Goal: Task Accomplishment & Management: Manage account settings

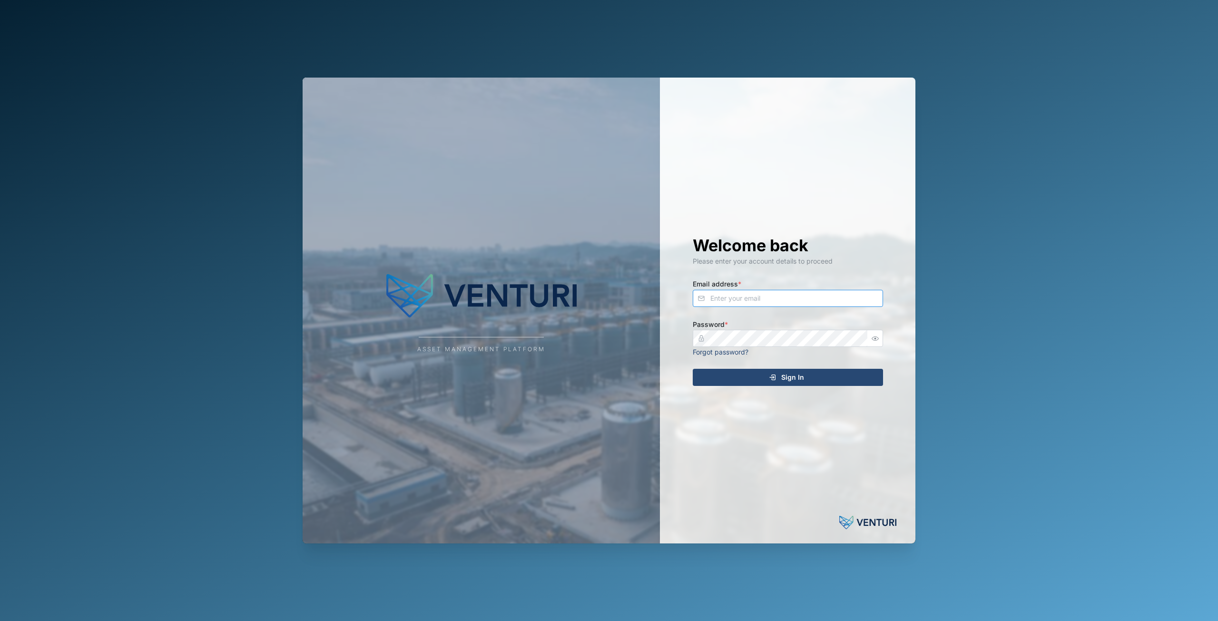
type input "[EMAIL_ADDRESS][DOMAIN_NAME]"
click at [766, 375] on div "Sign In" at bounding box center [786, 377] width 175 height 16
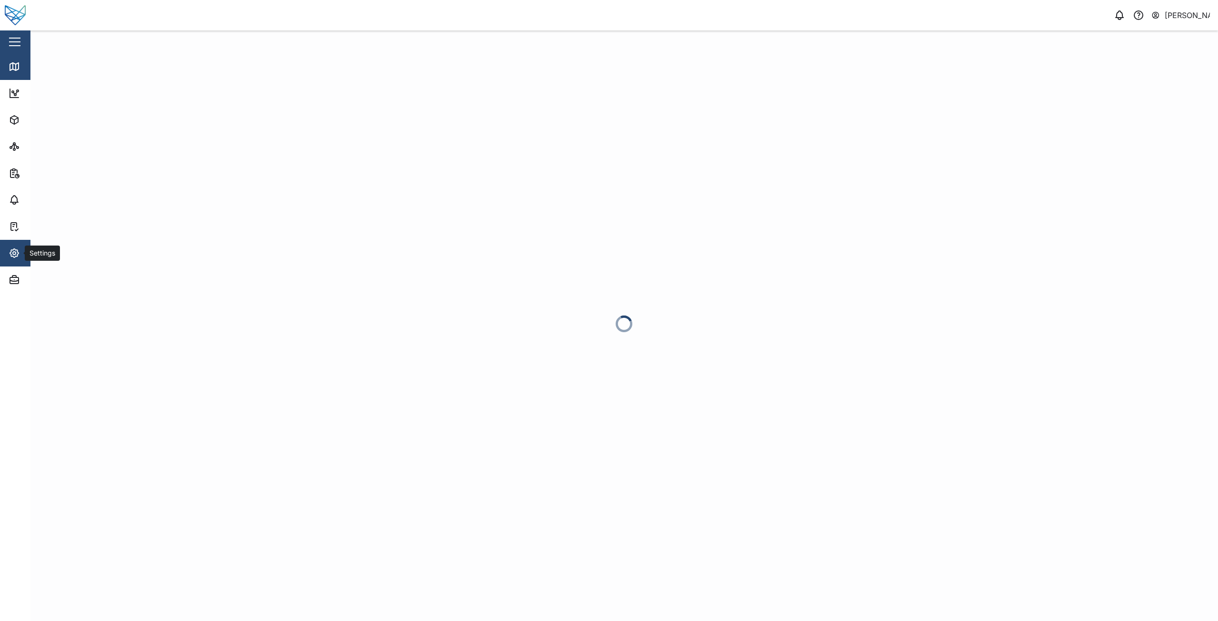
click at [17, 256] on icon "button" at bounding box center [14, 253] width 9 height 9
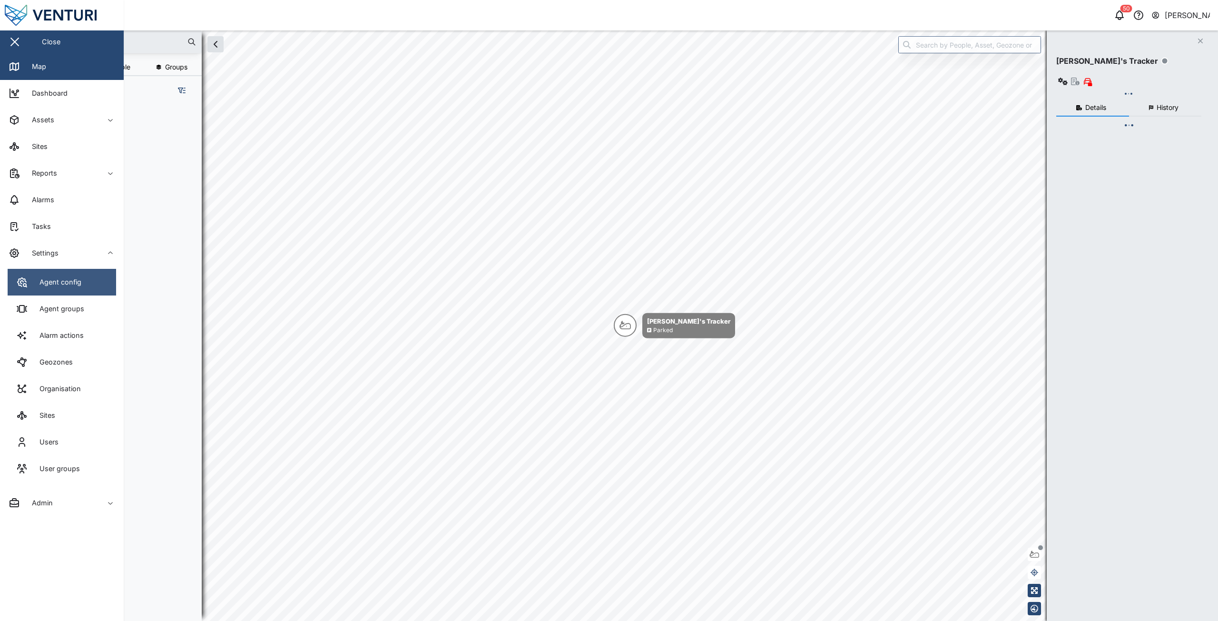
scroll to position [504, 149]
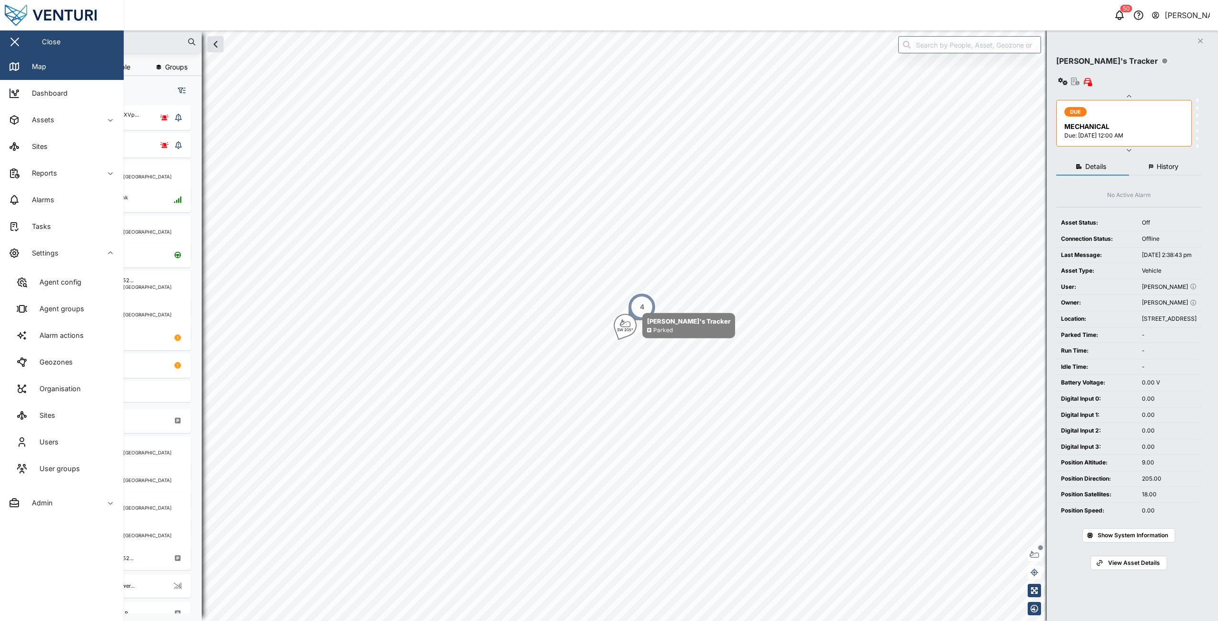
click at [163, 32] on div at bounding box center [115, 41] width 171 height 23
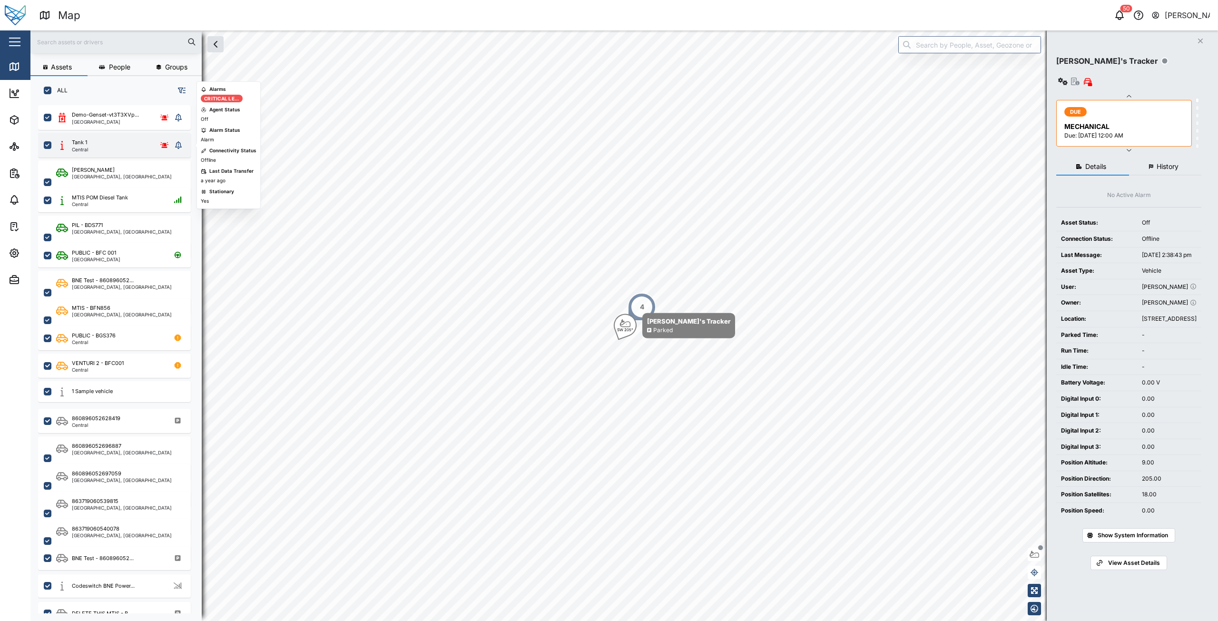
click at [130, 147] on div "Tank 1 Central" at bounding box center [114, 144] width 116 height 13
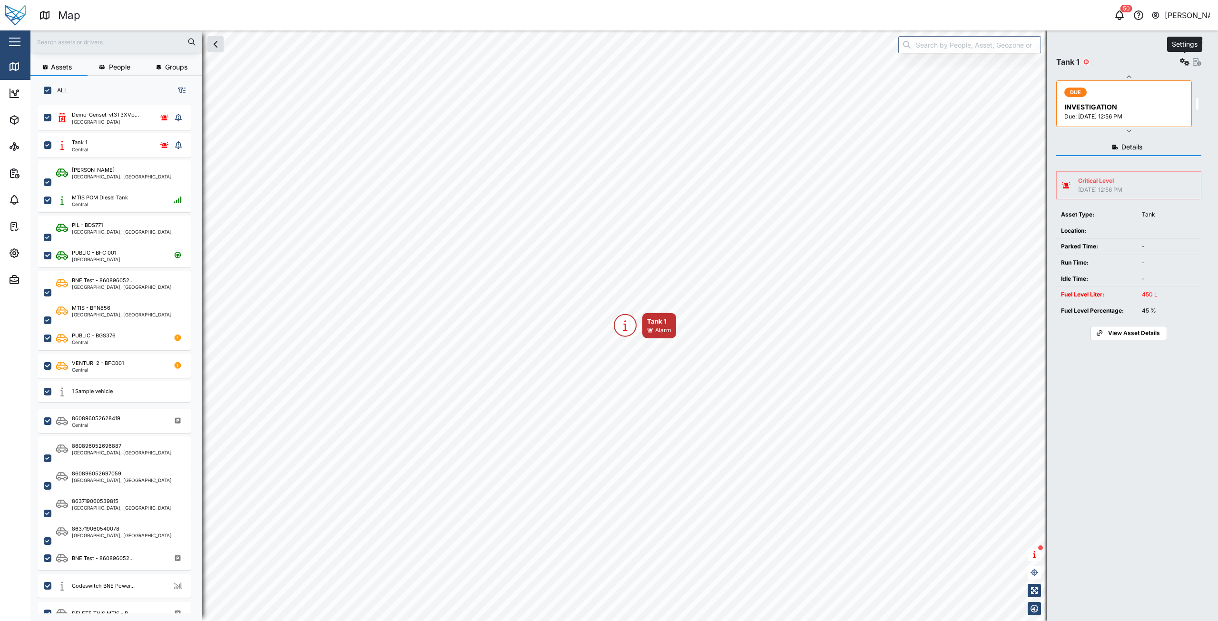
click at [1180, 59] on icon "button" at bounding box center [1185, 62] width 10 height 8
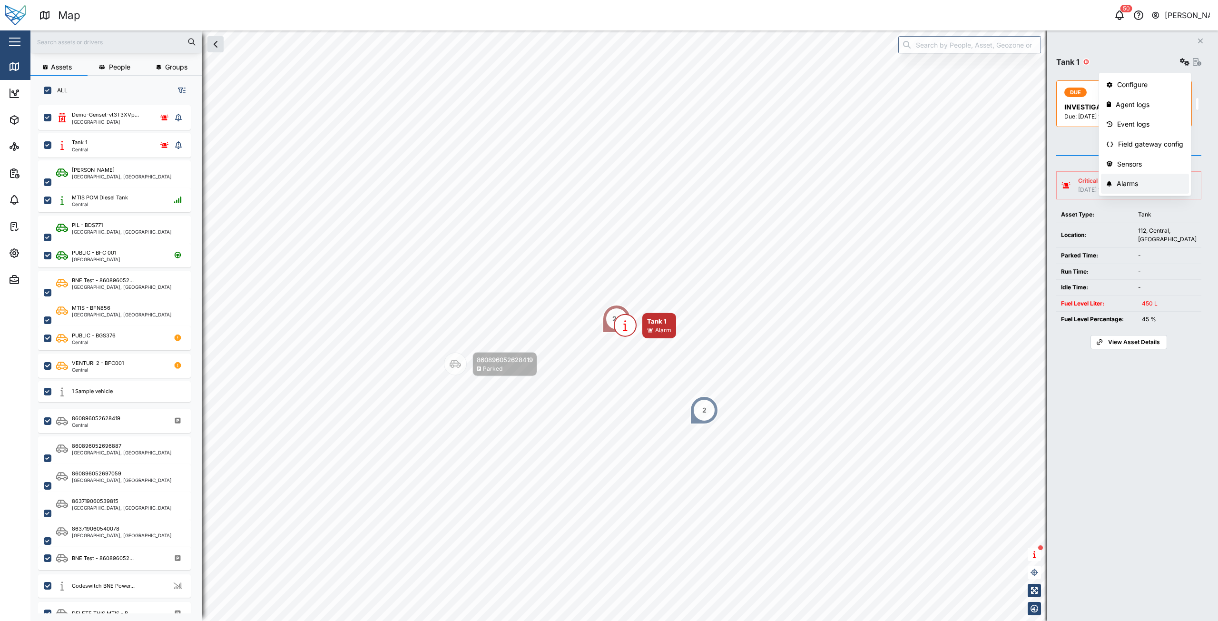
click at [1128, 185] on div "Alarms" at bounding box center [1150, 183] width 67 height 10
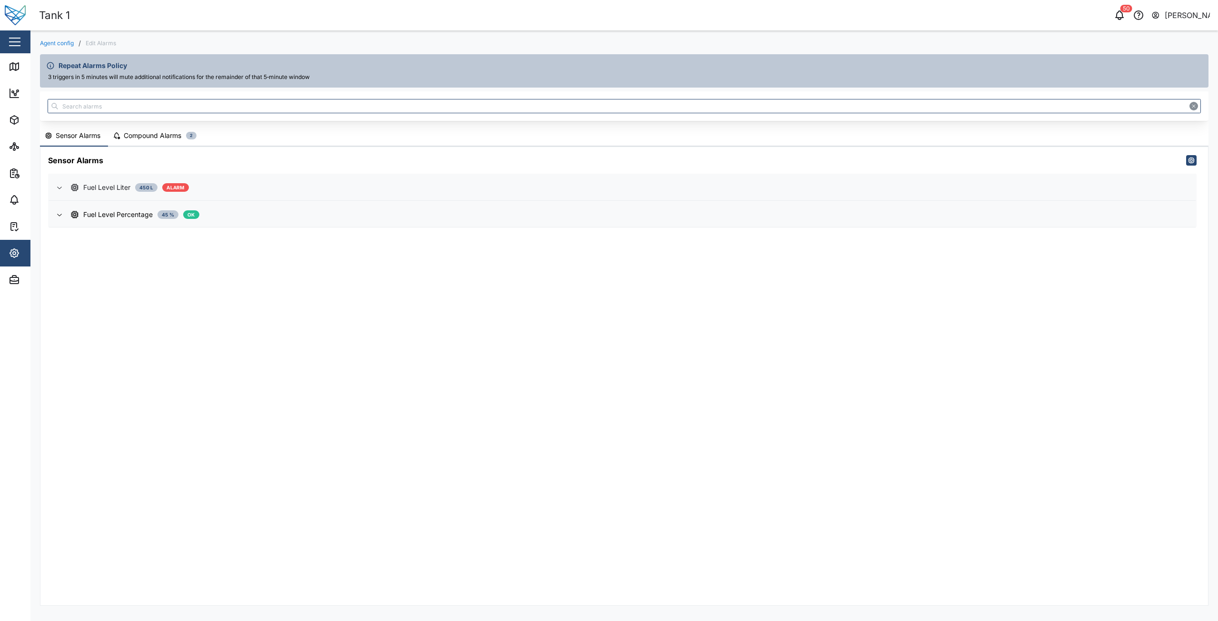
click at [100, 184] on div "Fuel Level Liter" at bounding box center [106, 187] width 47 height 10
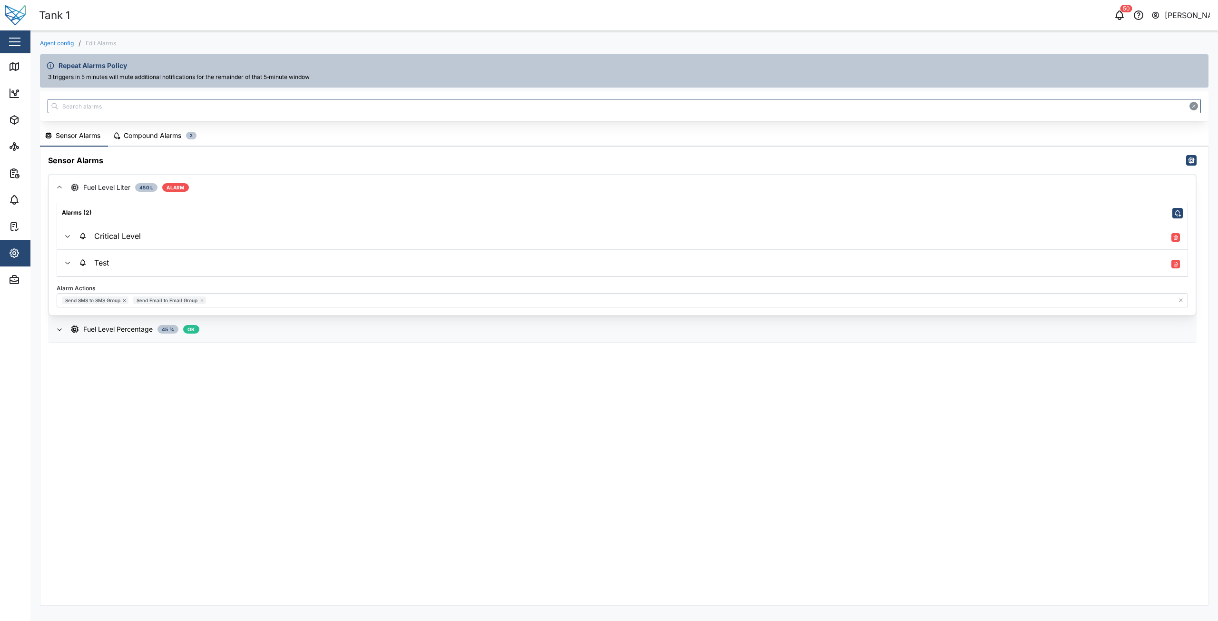
click at [115, 264] on div "Test" at bounding box center [629, 262] width 1101 height 11
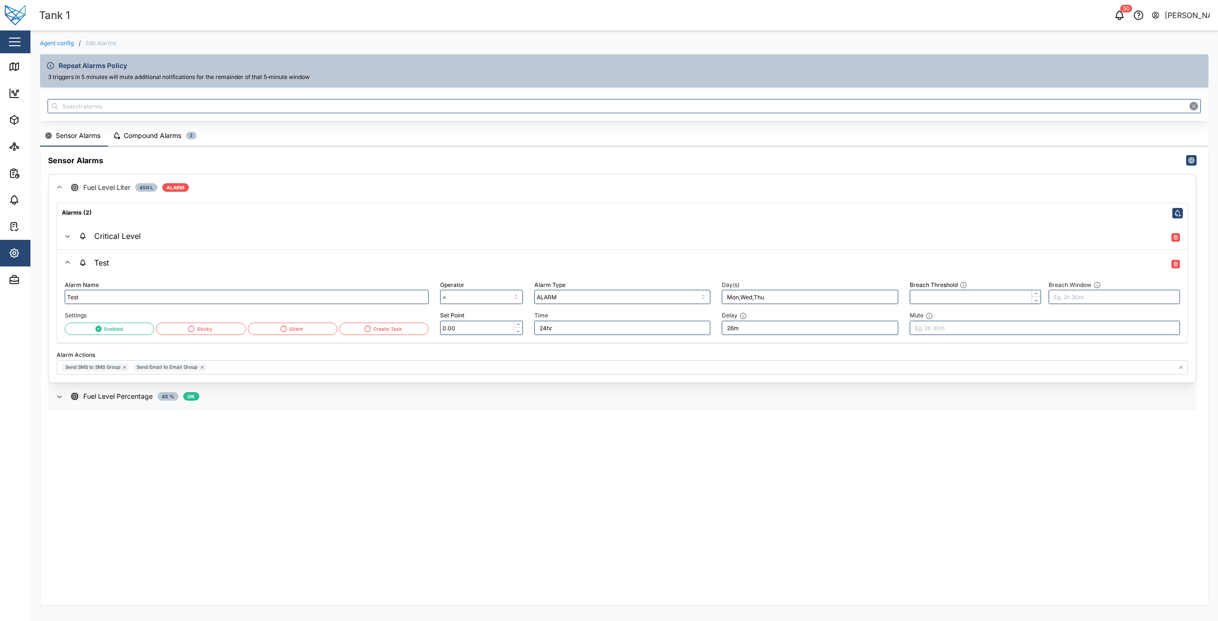
click at [140, 230] on span "Critical Level" at bounding box center [629, 236] width 1101 height 26
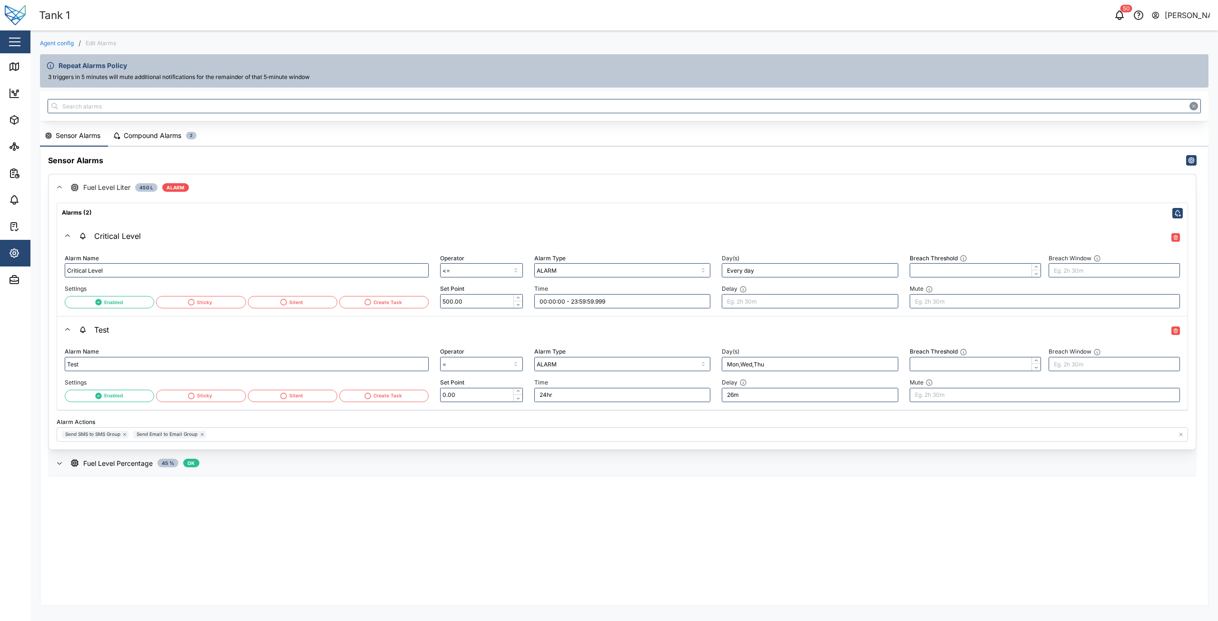
click at [127, 237] on div "Critical Level" at bounding box center [110, 236] width 62 height 9
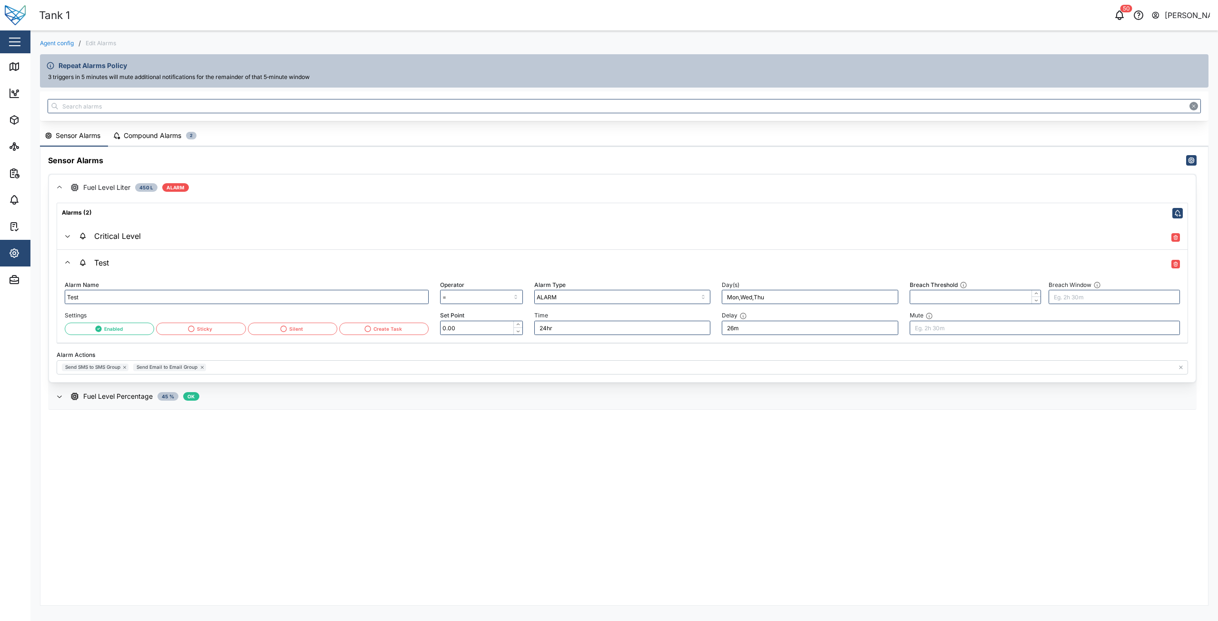
click at [158, 133] on div "Compound Alarms" at bounding box center [153, 135] width 58 height 10
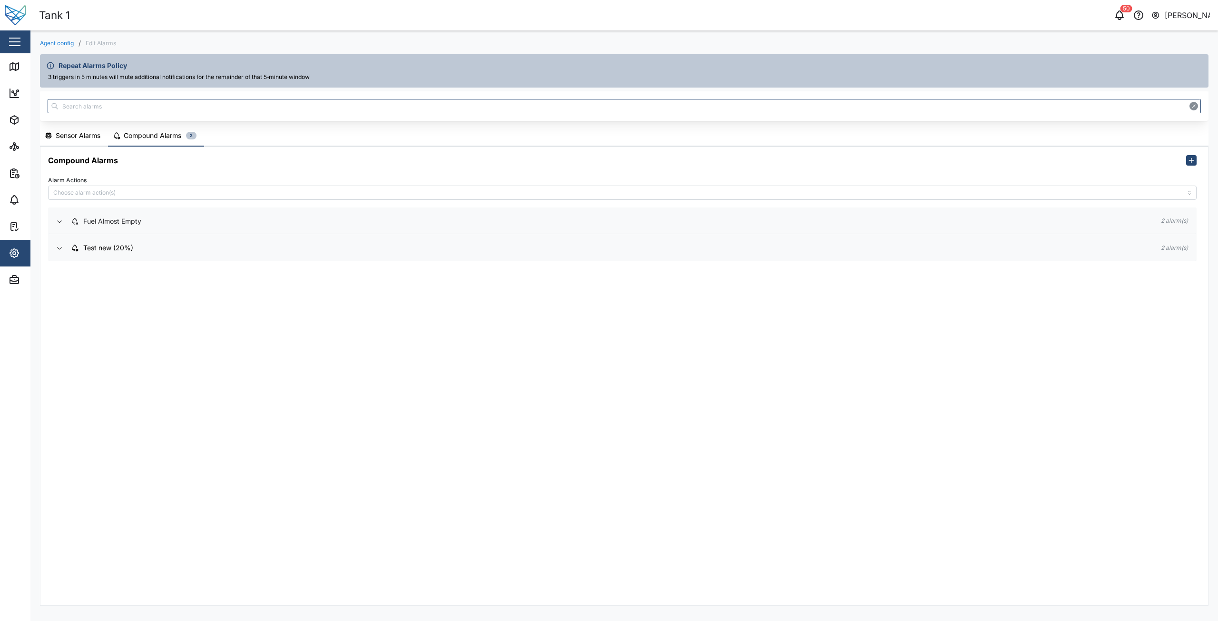
click at [112, 225] on div "Fuel Almost Empty" at bounding box center [112, 221] width 58 height 10
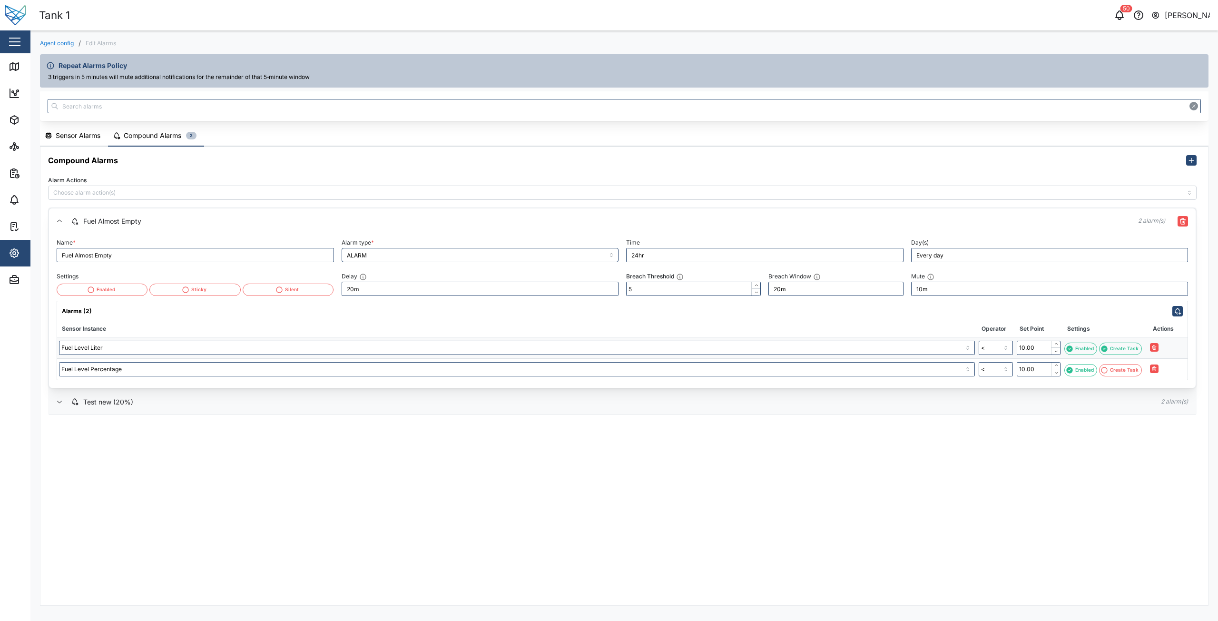
click at [130, 404] on div "Test new (20%)" at bounding box center [108, 402] width 50 height 10
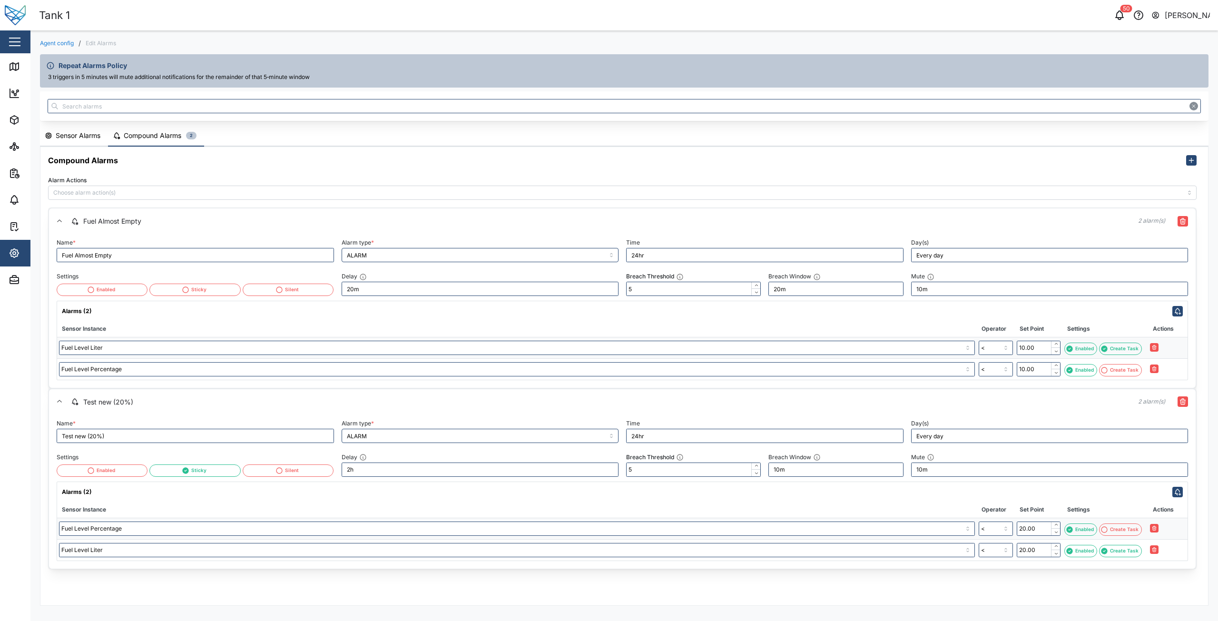
drag, startPoint x: 139, startPoint y: 404, endPoint x: 142, endPoint y: 392, distance: 13.2
click at [139, 404] on div "Test new (20%)" at bounding box center [597, 402] width 1052 height 10
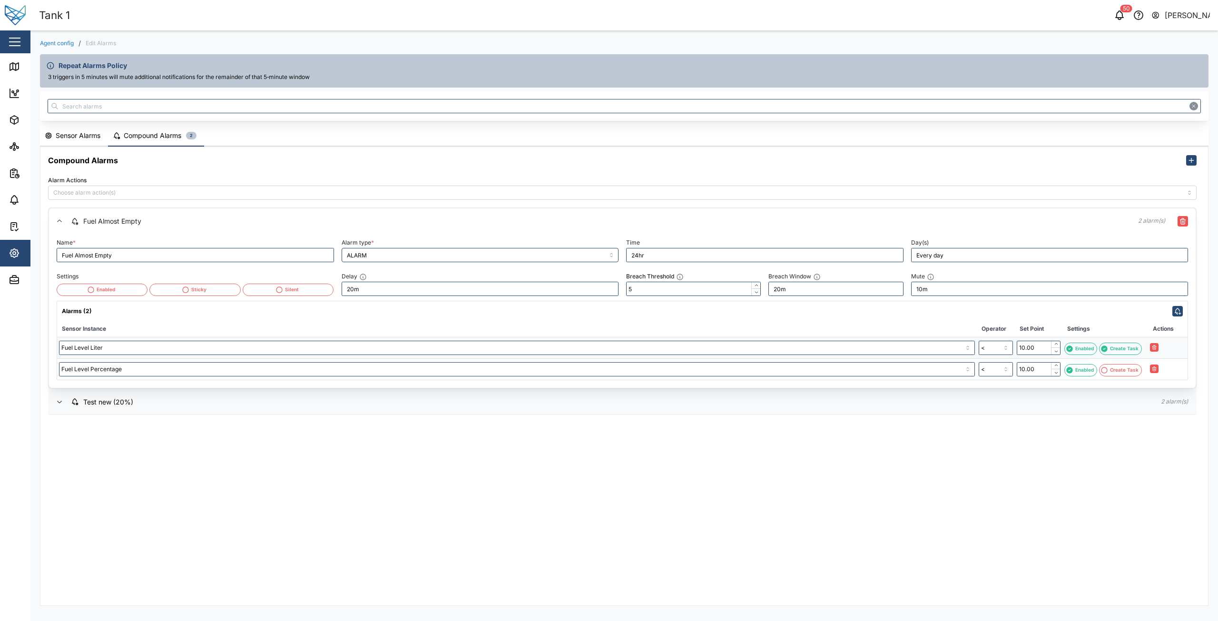
click at [116, 223] on div "Fuel Almost Empty" at bounding box center [112, 221] width 58 height 10
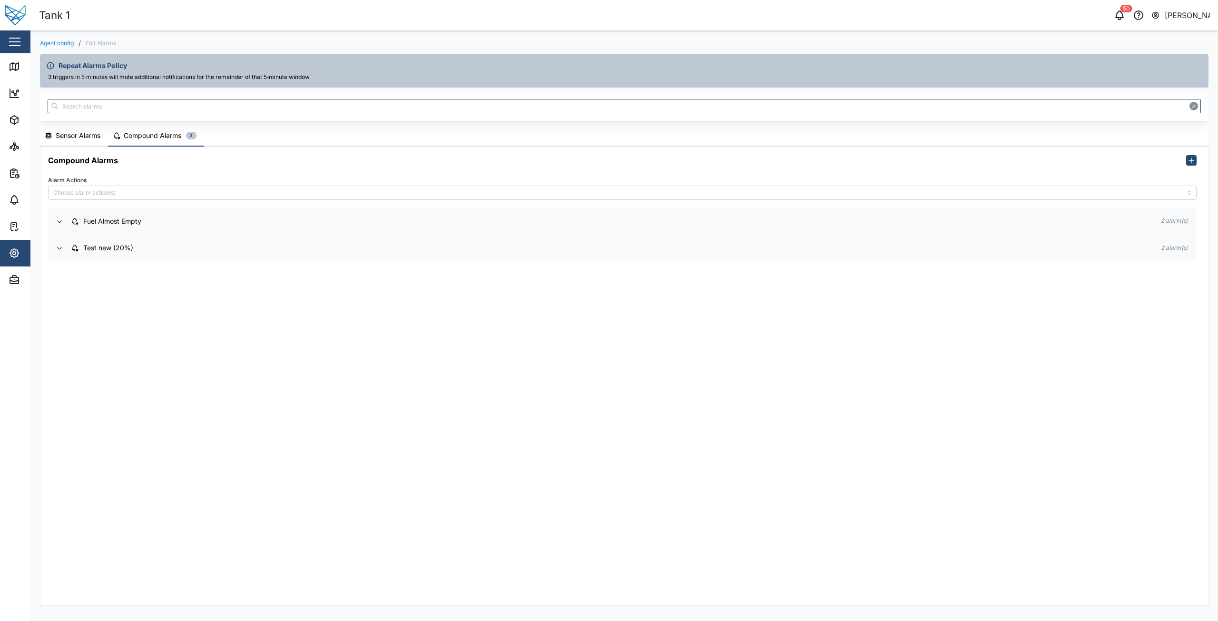
click at [91, 147] on div "Compound Alarms" at bounding box center [622, 160] width 1164 height 27
click at [646, 458] on div "Compound Alarms Alarm Actions Fuel Almost Empty 2 alarm(s) Name * Fuel Almost E…" at bounding box center [623, 376] width 1167 height 458
click at [794, 378] on div "Compound Alarms Alarm Actions Fuel Almost Empty 2 alarm(s) Name * Fuel Almost E…" at bounding box center [623, 376] width 1167 height 458
click at [999, 432] on div "Compound Alarms Alarm Actions Fuel Almost Empty 2 alarm(s) Name * Fuel Almost E…" at bounding box center [623, 376] width 1167 height 458
